Goal: Task Accomplishment & Management: Complete application form

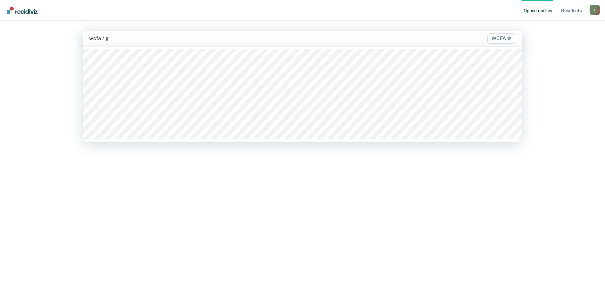
type input "wcfa / ga"
type input "wcfa / g"
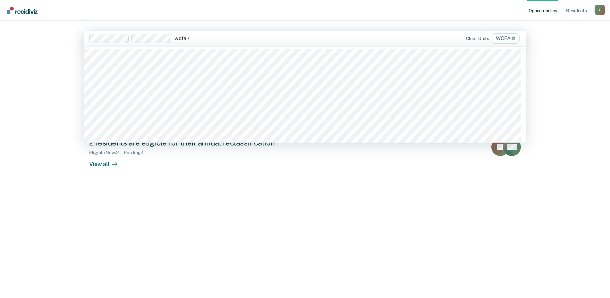
type input "wcfa / g"
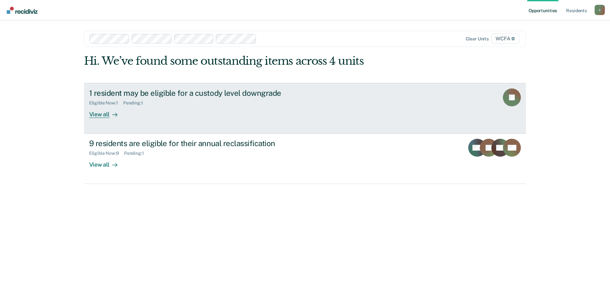
click at [104, 115] on div "View all" at bounding box center [107, 111] width 36 height 13
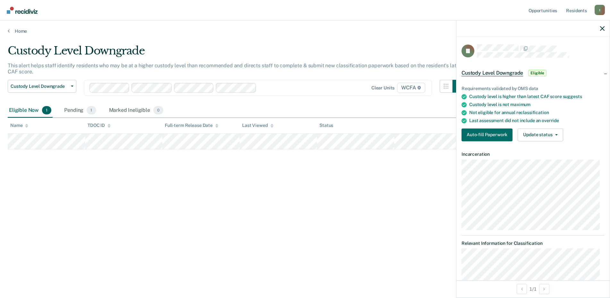
click at [499, 71] on span "Custody Level Downgrade" at bounding box center [492, 73] width 62 height 6
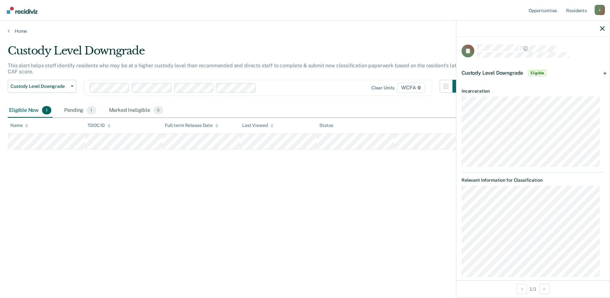
click at [499, 71] on span "Custody Level Downgrade" at bounding box center [492, 73] width 62 height 6
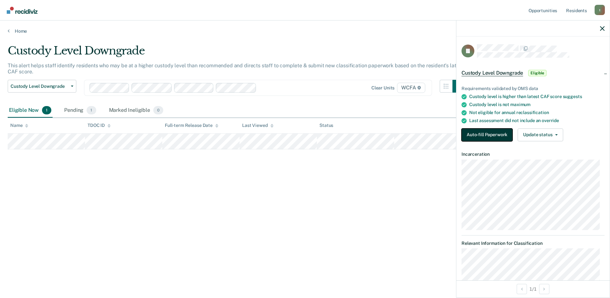
click at [492, 136] on button "Auto-fill Paperwork" at bounding box center [486, 135] width 51 height 13
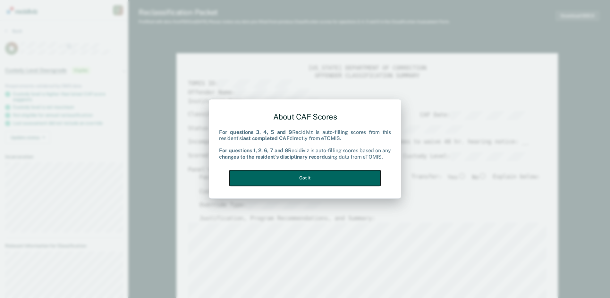
type textarea "x"
click at [318, 176] on button "Got it" at bounding box center [304, 178] width 151 height 16
